Goal: Task Accomplishment & Management: Complete application form

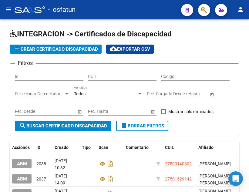
click at [10, 9] on mat-icon "menu" at bounding box center [8, 9] width 7 height 7
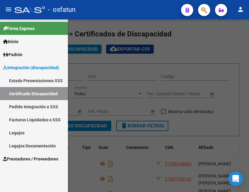
click at [35, 159] on span "Prestadores / Proveedores" at bounding box center [30, 158] width 55 height 7
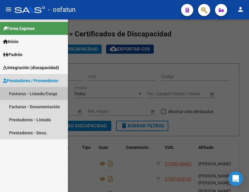
click at [42, 94] on link "Facturas - Listado/Carga" at bounding box center [34, 93] width 68 height 13
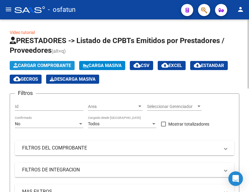
click at [46, 63] on span "Cargar Comprobante" at bounding box center [42, 65] width 58 height 5
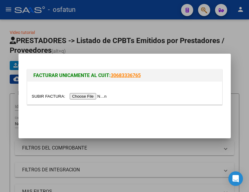
click at [86, 98] on input "file" at bounding box center [70, 96] width 77 height 6
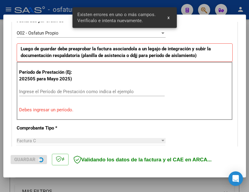
scroll to position [179, 0]
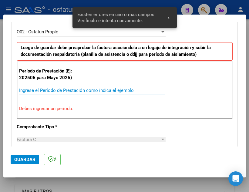
click at [84, 91] on input "Ingrese el Período de Prestación como indica el ejemplo" at bounding box center [91, 90] width 145 height 5
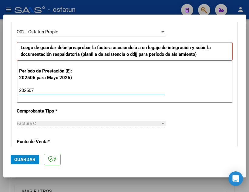
type input "202507"
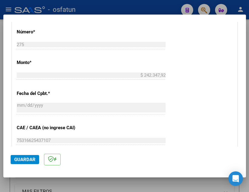
scroll to position [361, 0]
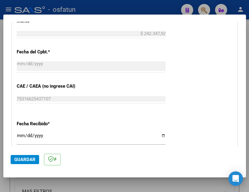
click at [23, 157] on span "Guardar" at bounding box center [24, 159] width 21 height 5
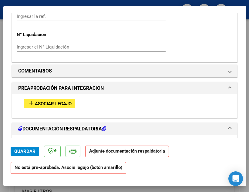
scroll to position [545, 0]
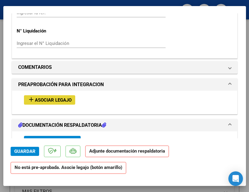
click at [67, 101] on span "Asociar Legajo" at bounding box center [53, 99] width 37 height 5
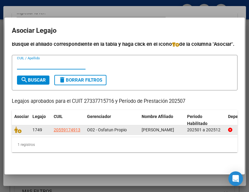
scroll to position [20, 0]
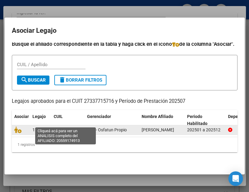
click at [67, 127] on span "20559174913" at bounding box center [67, 129] width 27 height 5
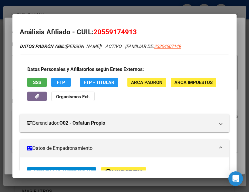
scroll to position [0, 0]
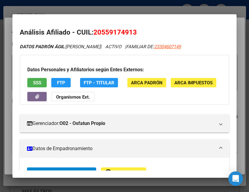
click at [195, 14] on div at bounding box center [124, 96] width 249 height 192
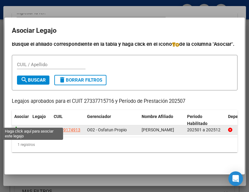
click at [14, 126] on icon at bounding box center [17, 129] width 7 height 7
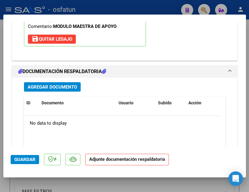
scroll to position [680, 0]
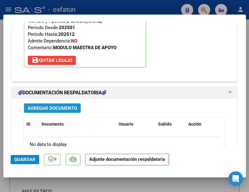
click at [58, 107] on span "Agregar Documento" at bounding box center [52, 107] width 49 height 5
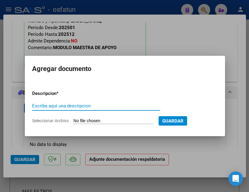
click at [159, 43] on div at bounding box center [124, 96] width 249 height 192
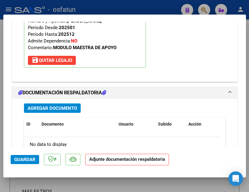
click at [53, 107] on span "Agregar Documento" at bounding box center [52, 107] width 49 height 5
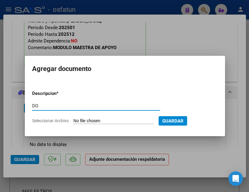
type input "D"
type input "ASISTENCIA + AUTORIZACIÓN"
click at [113, 118] on input "Seleccionar Archivo" at bounding box center [113, 121] width 80 height 6
type input "C:\fakepath\[PERSON_NAME] FC 001 275 202507 DOCU.pdf"
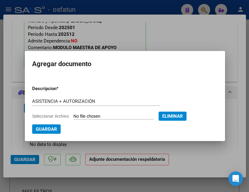
click at [54, 130] on span "Guardar" at bounding box center [46, 128] width 21 height 5
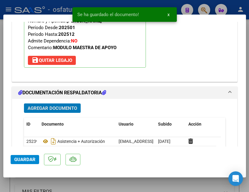
click at [38, 160] on button "Guardar" at bounding box center [25, 159] width 28 height 9
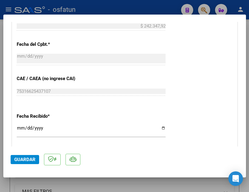
scroll to position [377, 0]
click at [18, 158] on span "Guardar" at bounding box center [24, 159] width 21 height 5
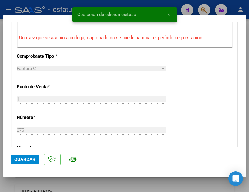
scroll to position [226, 0]
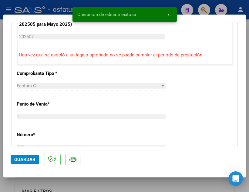
click at [169, 14] on span "x" at bounding box center [168, 14] width 2 height 5
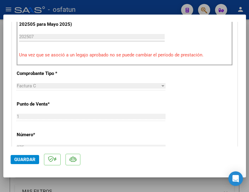
click at [159, 8] on div at bounding box center [124, 96] width 249 height 192
type input "$ 0,00"
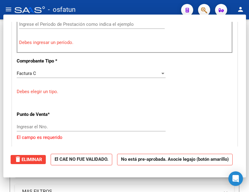
scroll to position [0, 0]
